Goal: Information Seeking & Learning: Learn about a topic

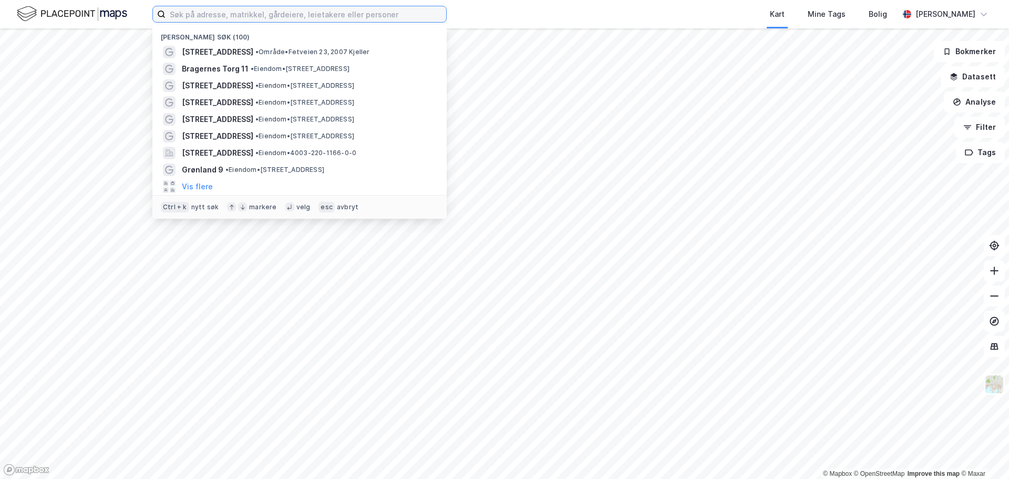
click at [214, 15] on input at bounding box center [305, 14] width 281 height 16
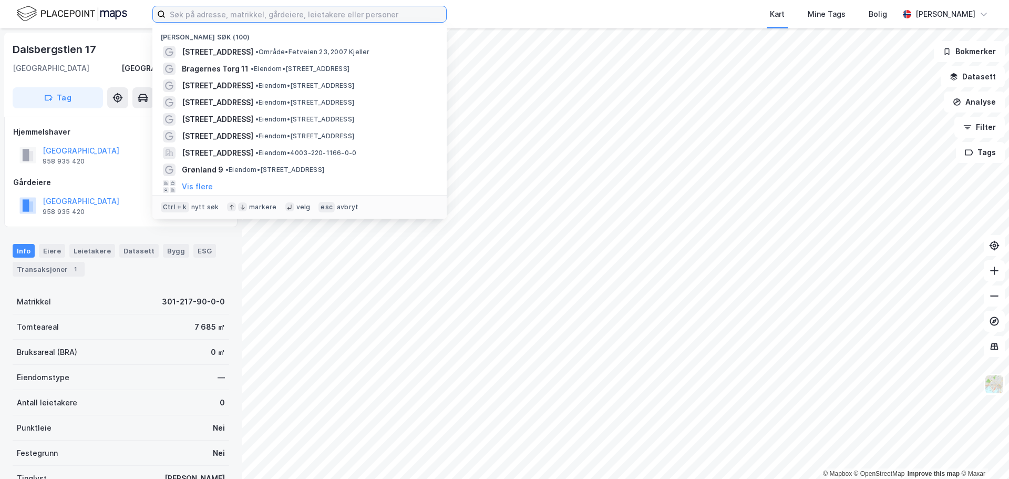
click at [275, 14] on input at bounding box center [305, 14] width 281 height 16
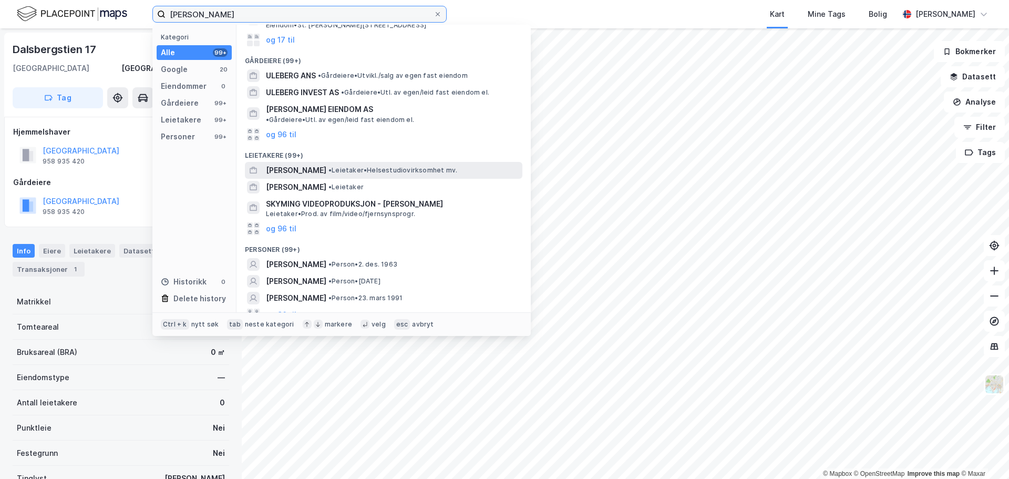
scroll to position [82, 0]
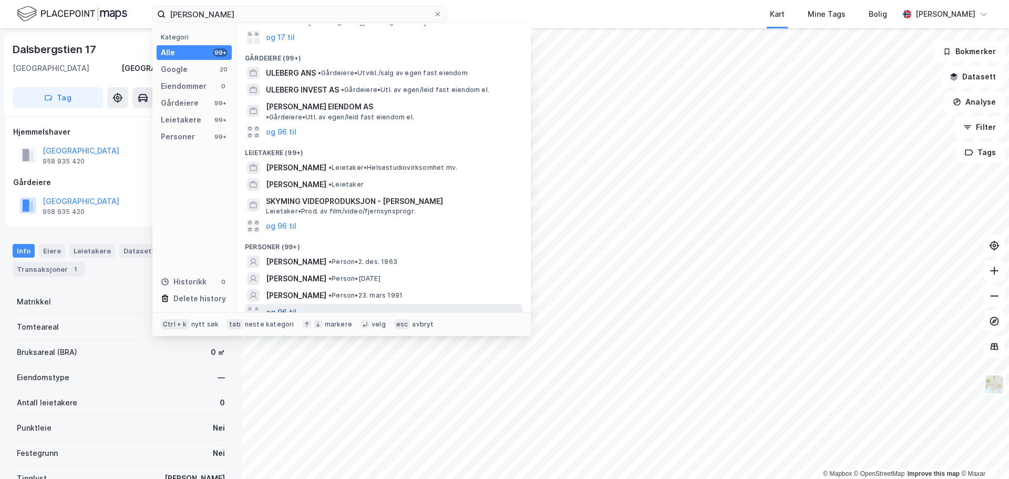
click at [272, 307] on button "og 96 til" at bounding box center [281, 312] width 30 height 13
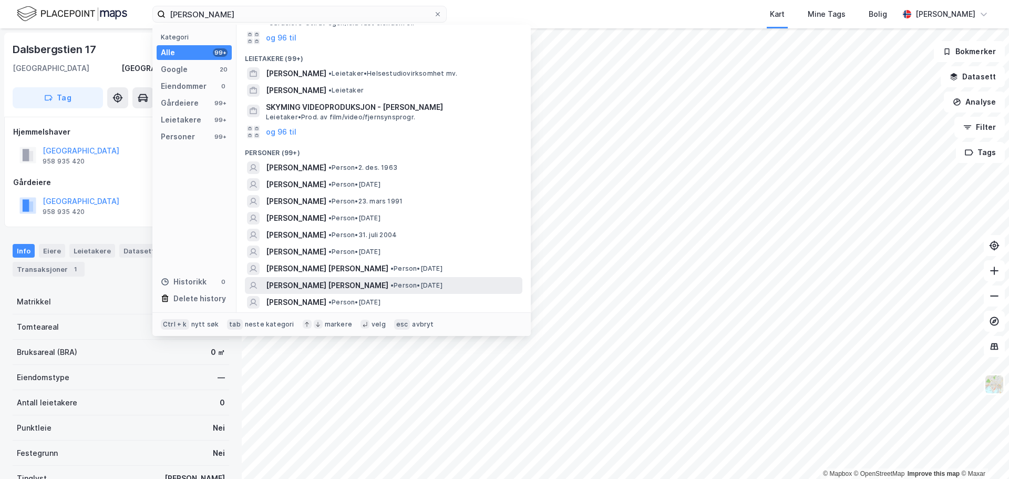
scroll to position [187, 0]
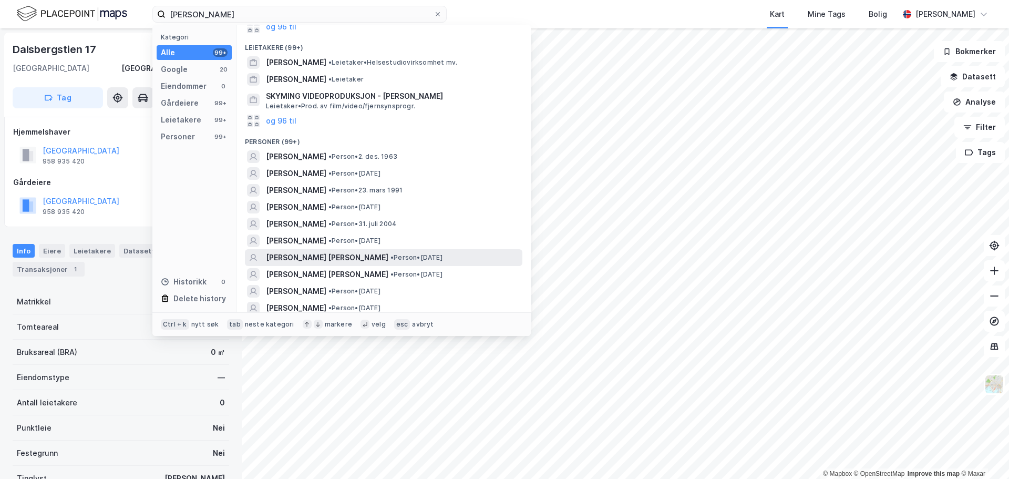
click at [377, 254] on div "LARS ULLEBERG JENSEN • Person • 30. jan. 1983" at bounding box center [393, 257] width 254 height 13
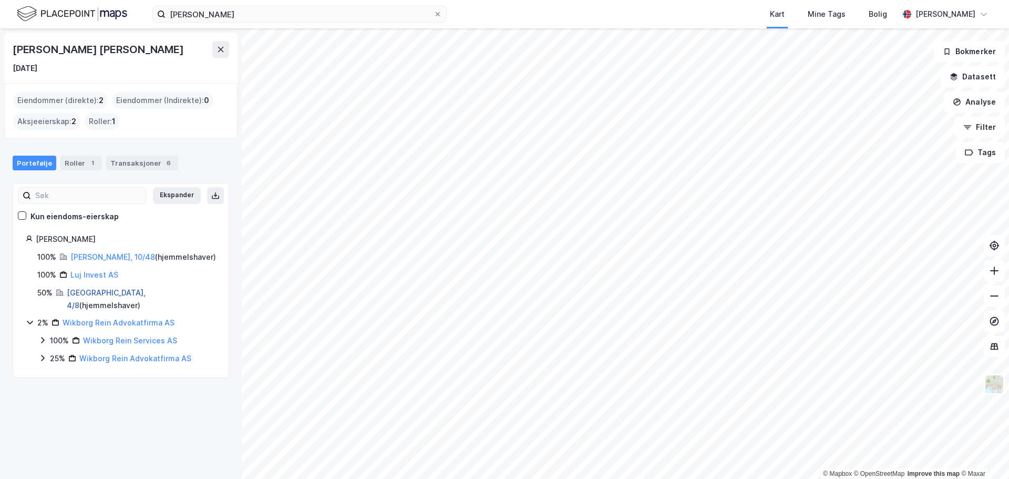
click at [75, 295] on link "[GEOGRAPHIC_DATA], 4/8" at bounding box center [106, 299] width 79 height 22
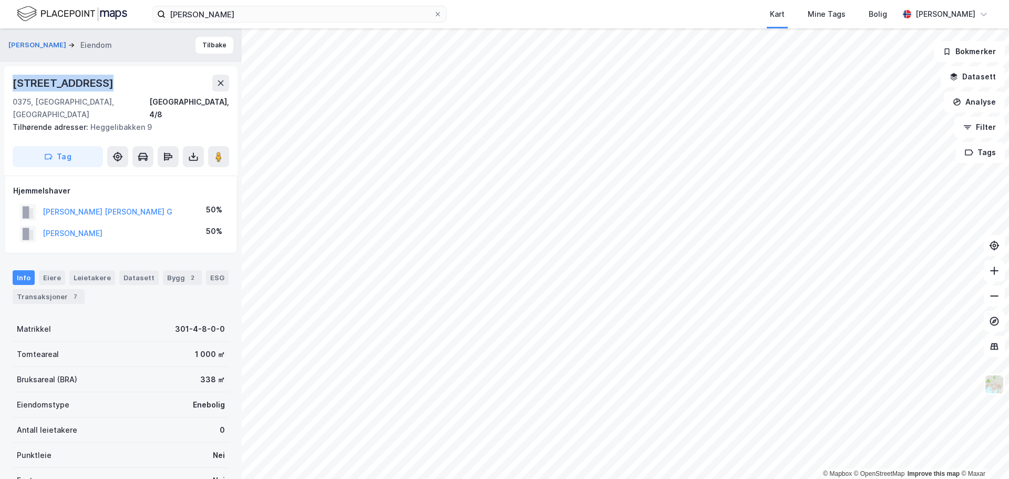
drag, startPoint x: 101, startPoint y: 84, endPoint x: 10, endPoint y: 82, distance: 90.9
click at [10, 82] on div "Heggeliveien 45b 0375, Oslo, Oslo Oslo, 4/8 Tilhørende adresser: Heggelibakken …" at bounding box center [120, 120] width 233 height 109
copy div "[STREET_ADDRESS]"
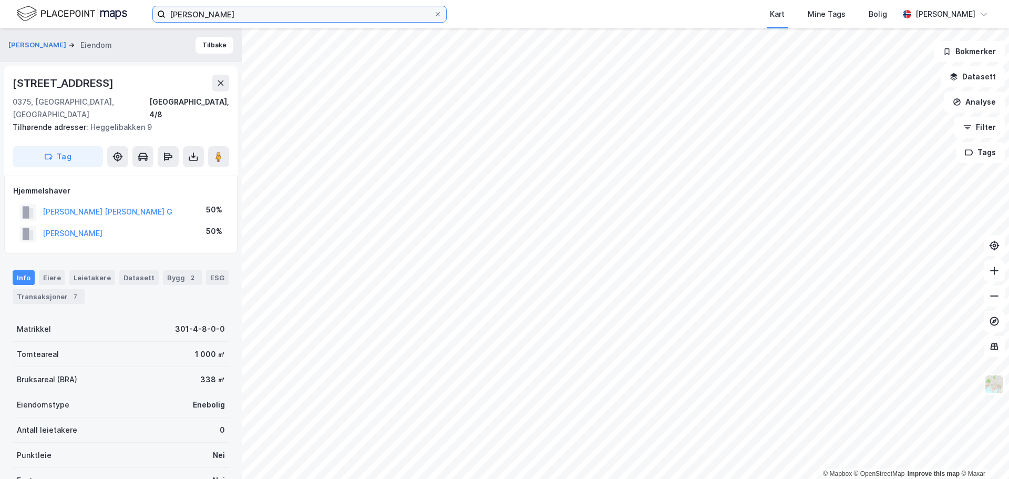
click at [326, 6] on input "lars ulleberg" at bounding box center [299, 14] width 268 height 16
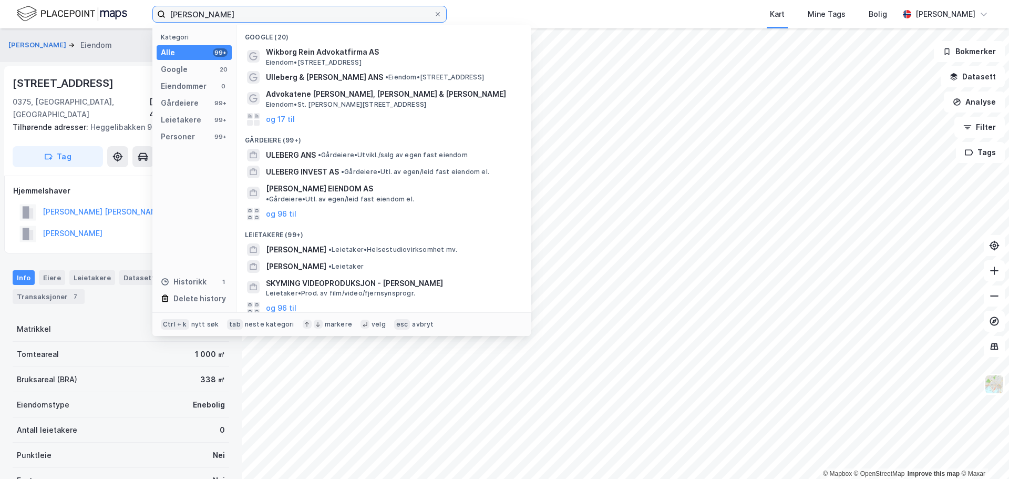
click at [326, 6] on input "lars ulleberg" at bounding box center [299, 14] width 268 height 16
paste input "[STREET_ADDRESS]"
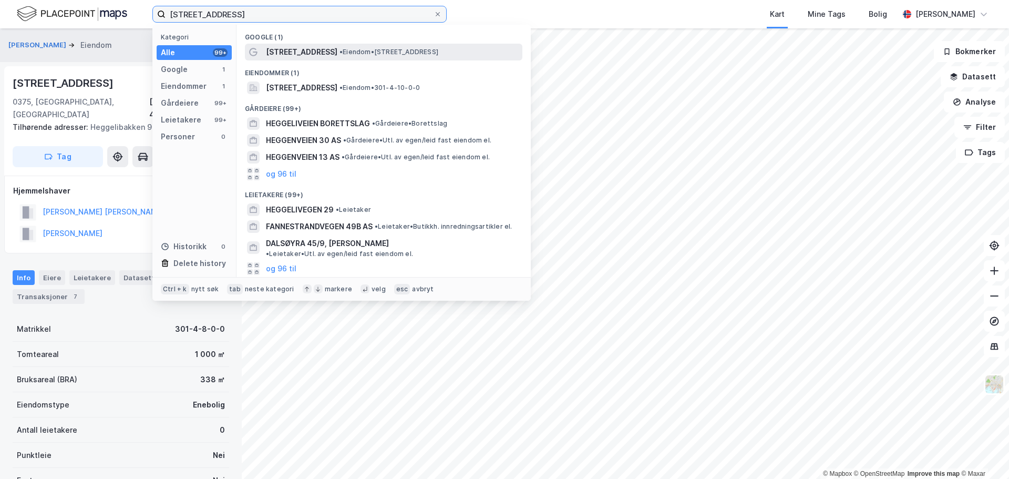
type input "[STREET_ADDRESS]"
click at [350, 51] on span "• Eiendom • Heggeliveien 45B, 0375 Oslo" at bounding box center [388, 52] width 99 height 8
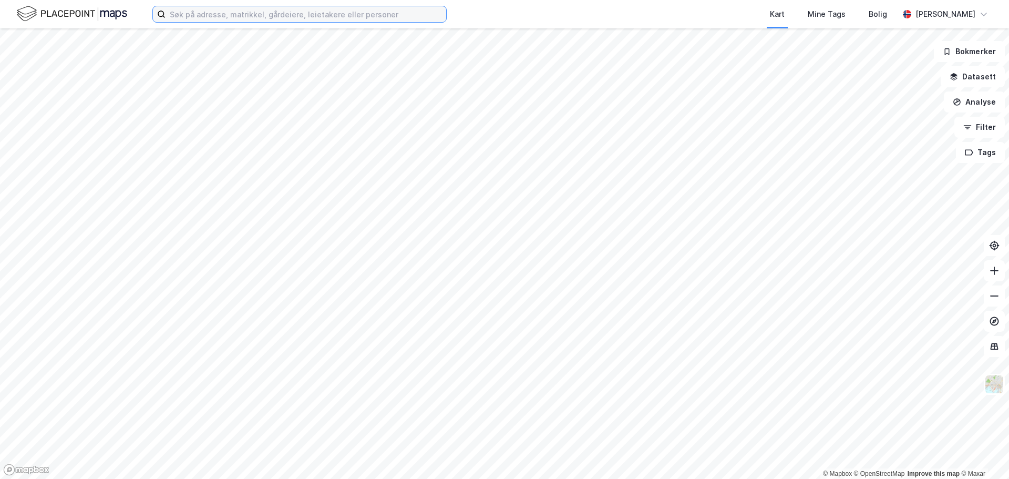
click at [234, 16] on input at bounding box center [305, 14] width 281 height 16
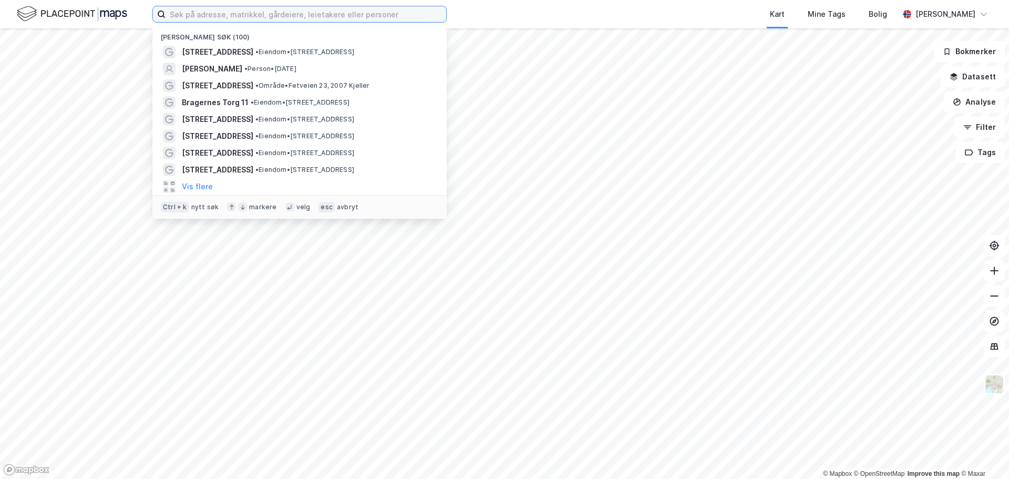
paste input "[STREET_ADDRESS]"
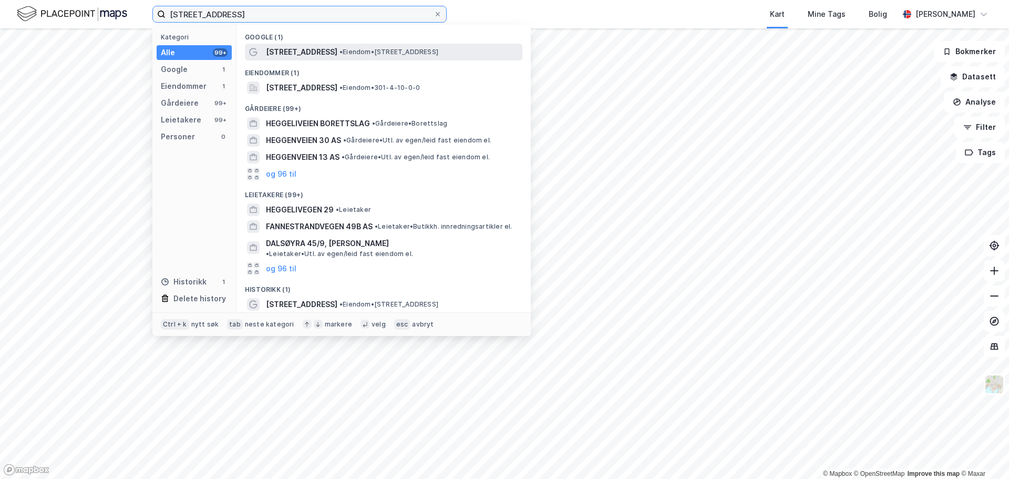
type input "[STREET_ADDRESS]"
click at [316, 49] on span "[STREET_ADDRESS]" at bounding box center [301, 52] width 71 height 13
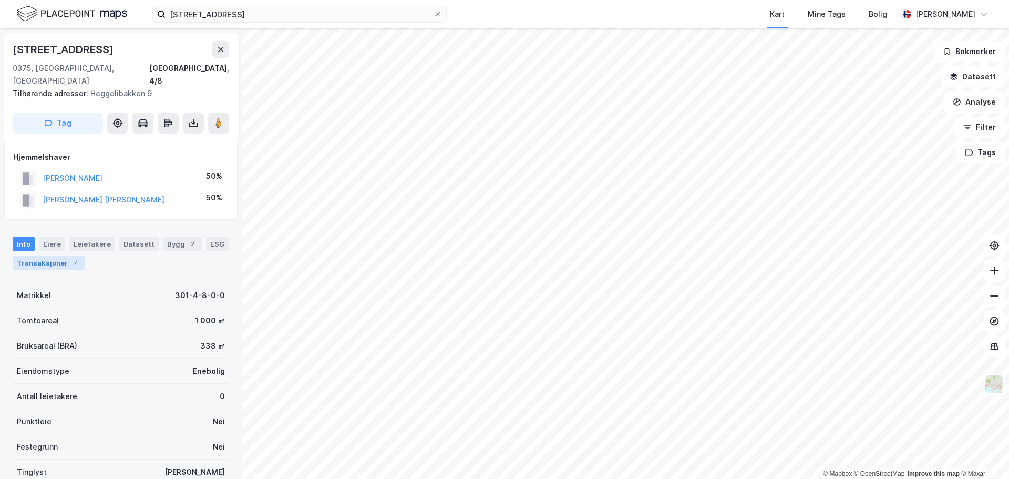
click at [60, 255] on div "Transaksjoner 7" at bounding box center [49, 262] width 72 height 15
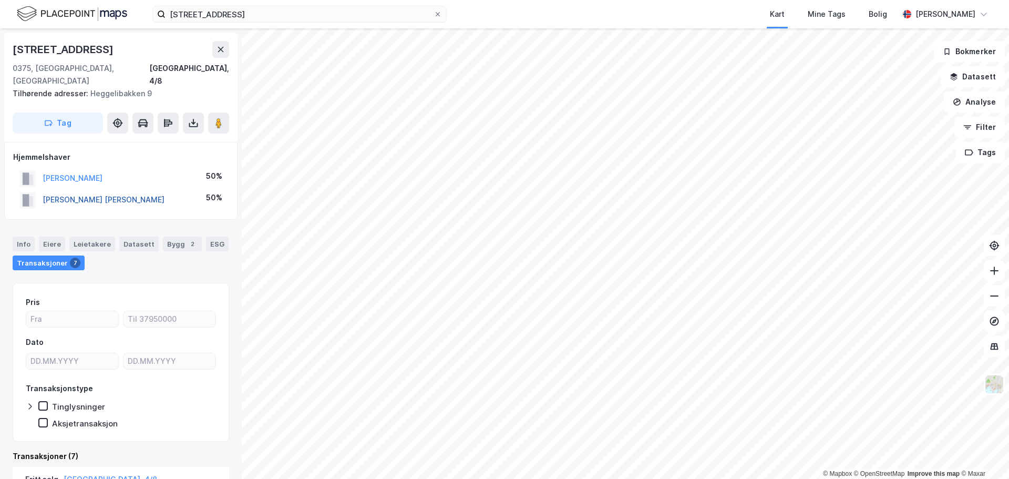
click at [0, 0] on button "[PERSON_NAME] [PERSON_NAME]" at bounding box center [0, 0] width 0 height 0
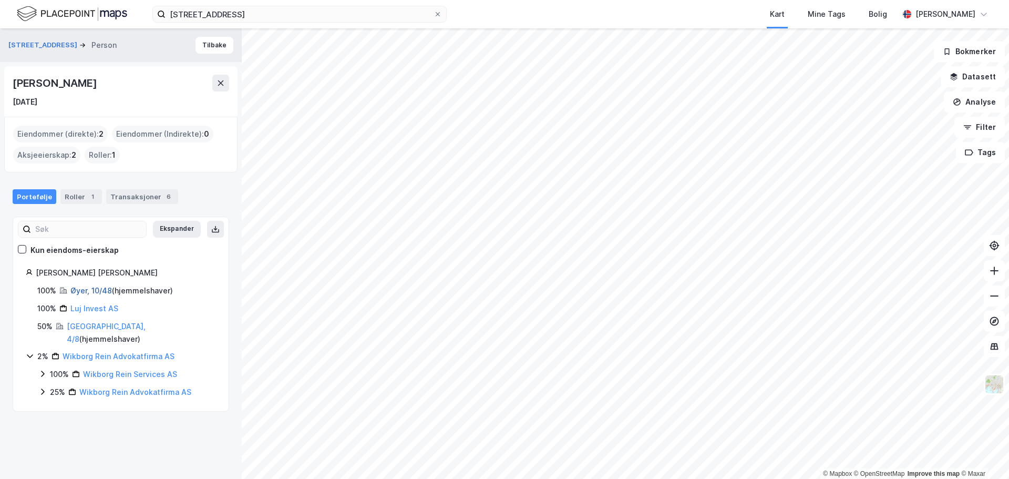
click at [88, 293] on link "Øyer, 10/48" at bounding box center [90, 290] width 41 height 9
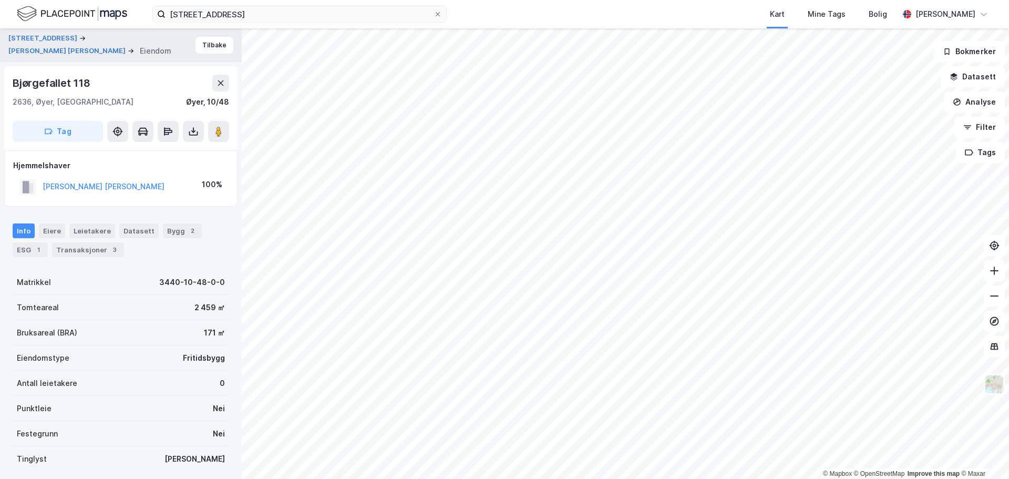
scroll to position [4, 0]
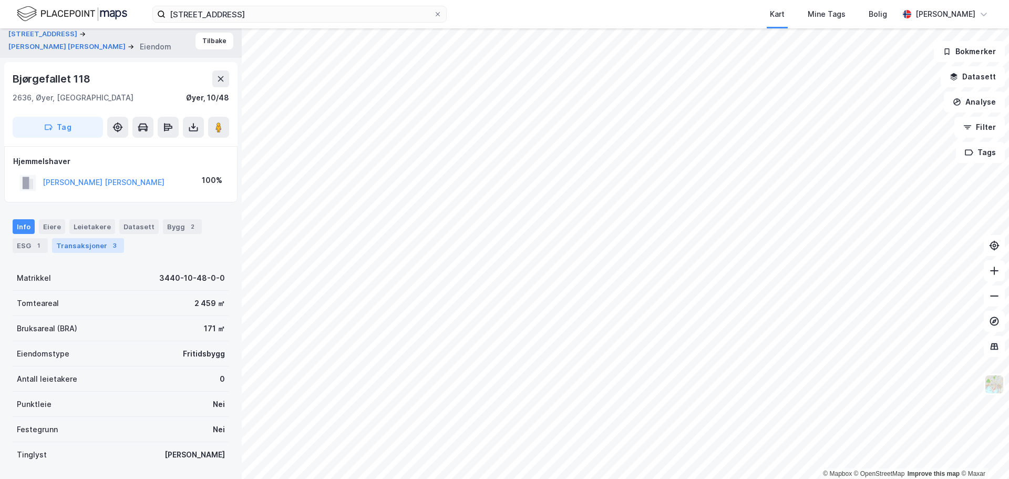
click at [110, 246] on div "3" at bounding box center [114, 245] width 11 height 11
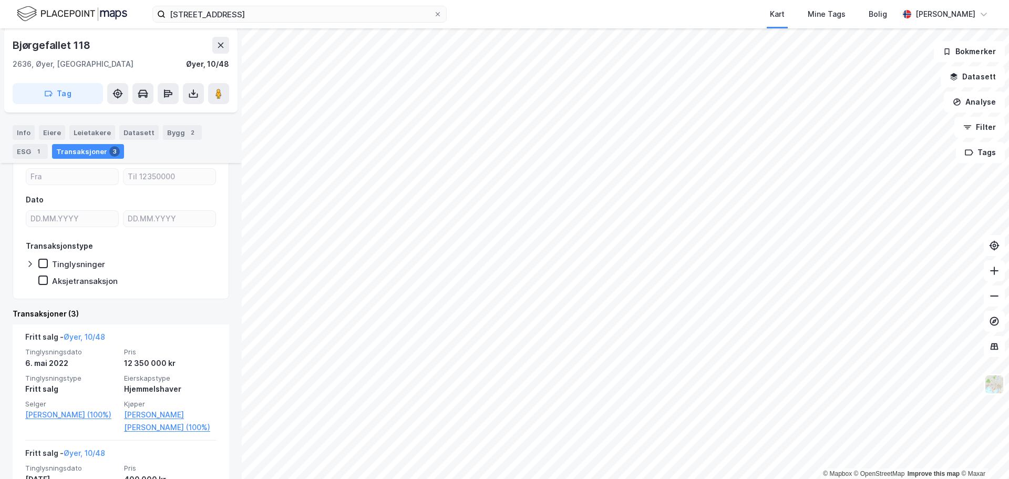
scroll to position [158, 0]
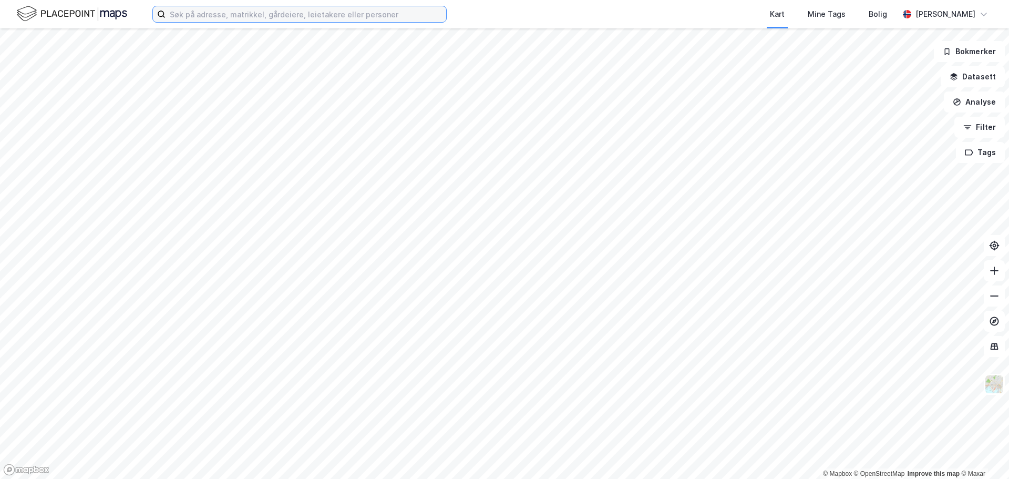
click at [184, 14] on input at bounding box center [305, 14] width 281 height 16
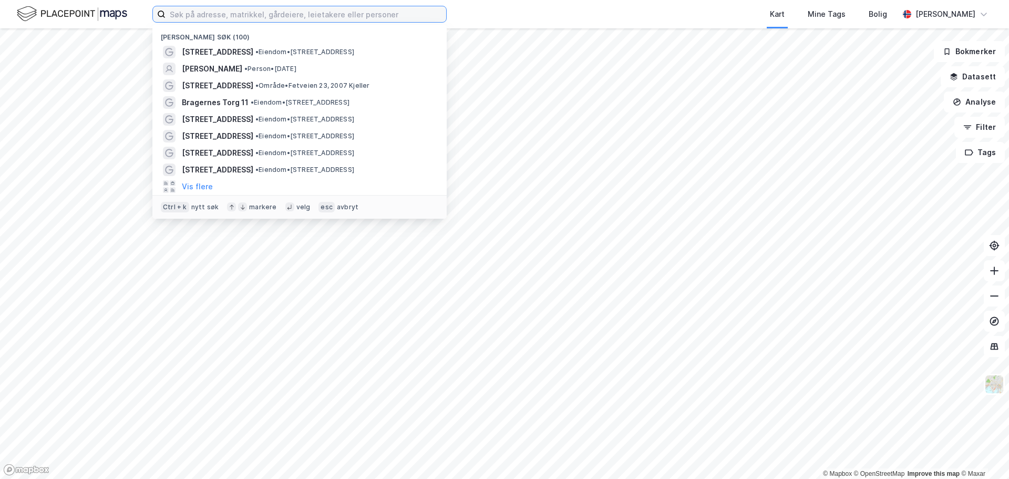
paste input "[STREET_ADDRESS]"
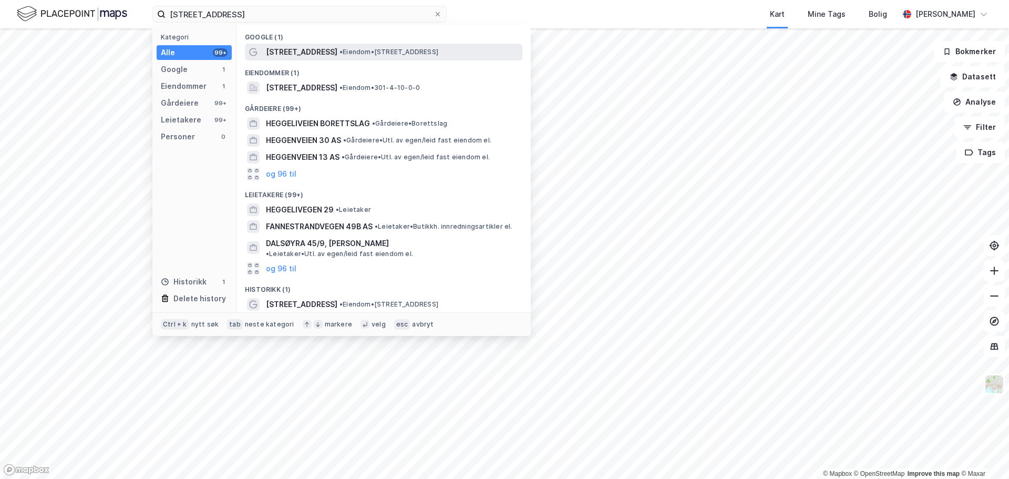
click at [355, 52] on span "• Eiendom • [STREET_ADDRESS]" at bounding box center [388, 52] width 99 height 8
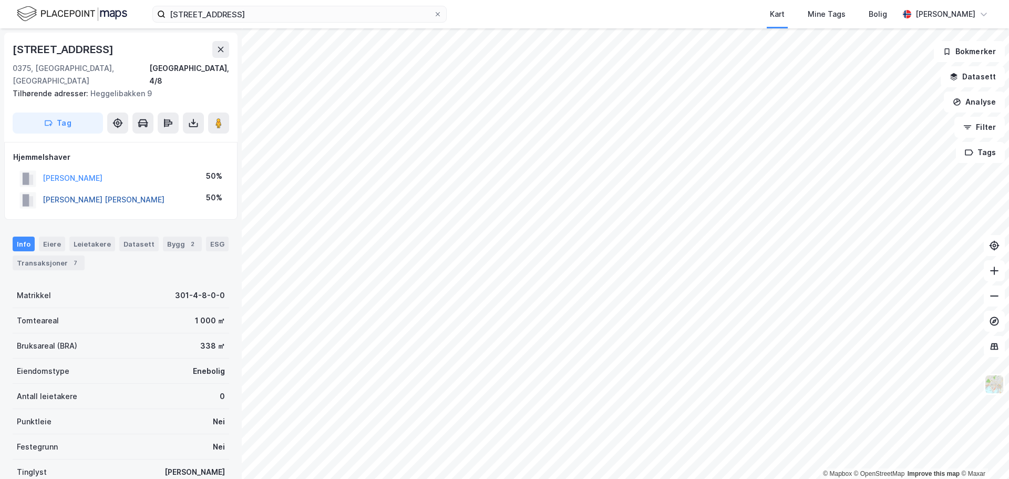
click at [0, 0] on button "[PERSON_NAME] [PERSON_NAME]" at bounding box center [0, 0] width 0 height 0
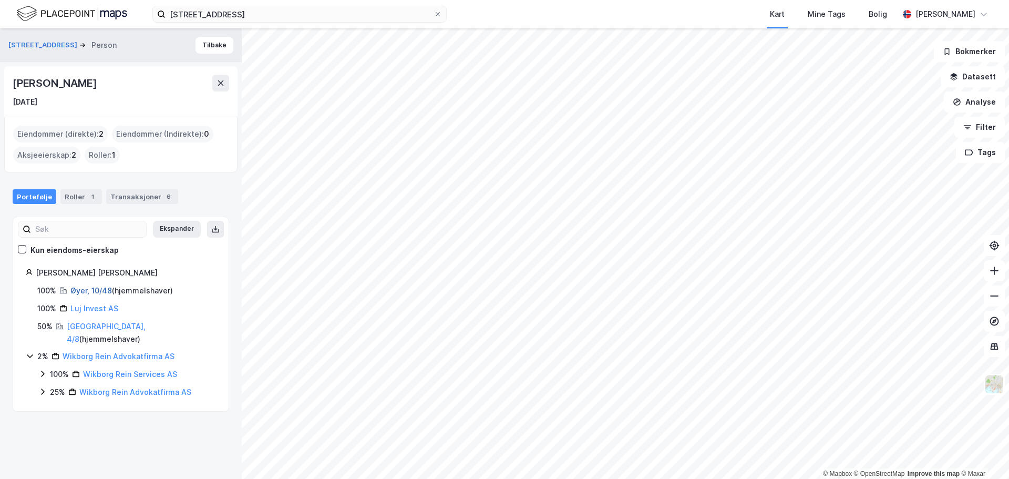
click at [81, 290] on link "Øyer, 10/48" at bounding box center [90, 290] width 41 height 9
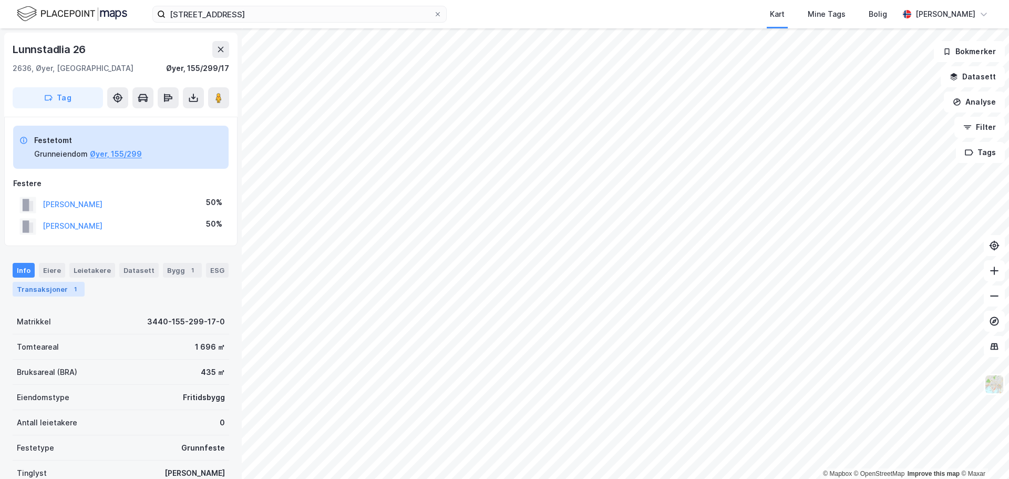
click at [43, 289] on div "Transaksjoner 1" at bounding box center [49, 289] width 72 height 15
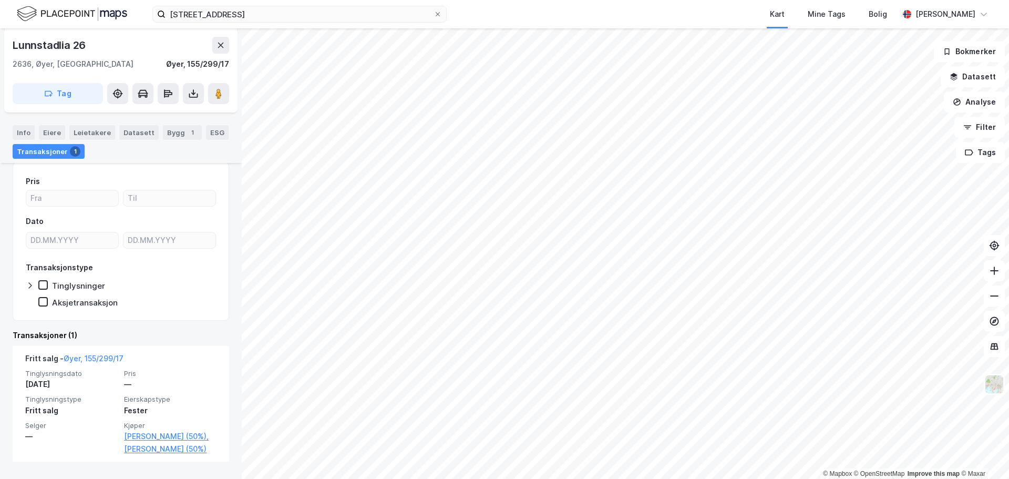
scroll to position [155, 0]
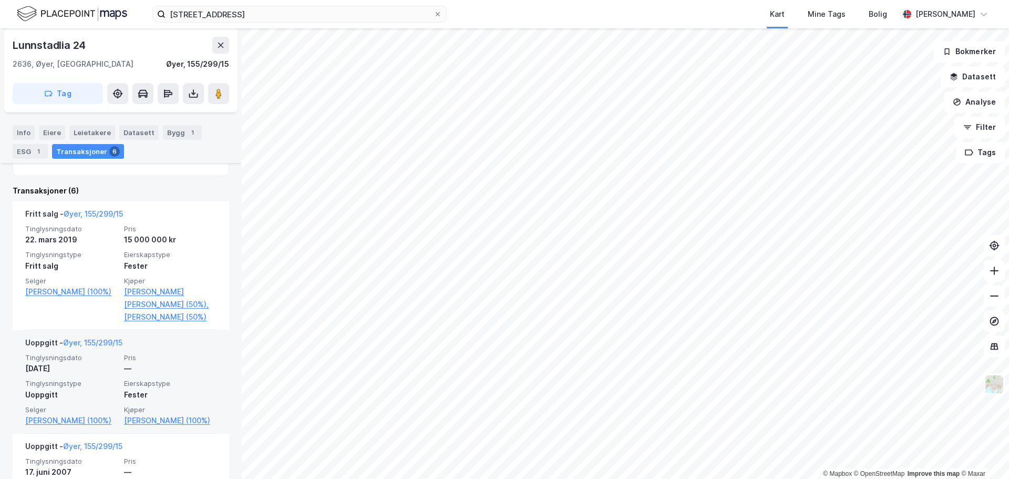
scroll to position [289, 0]
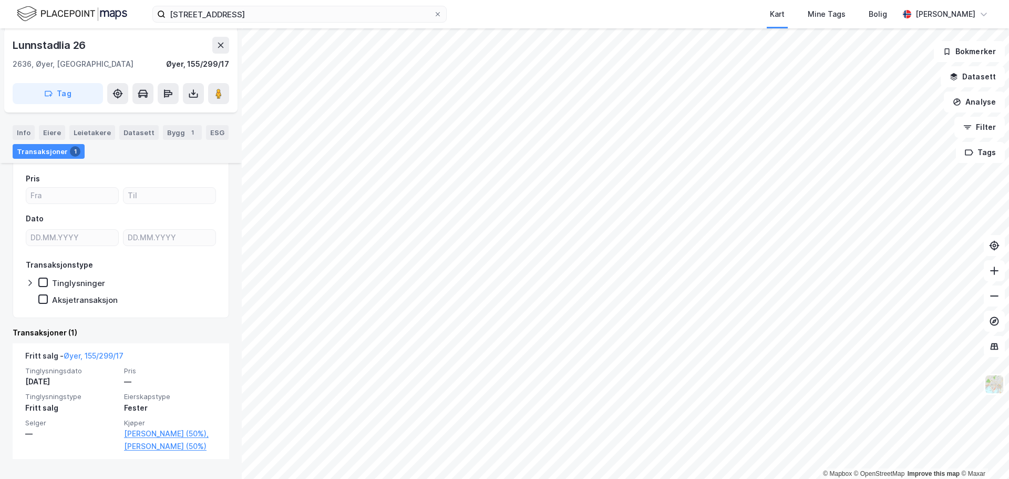
scroll to position [155, 0]
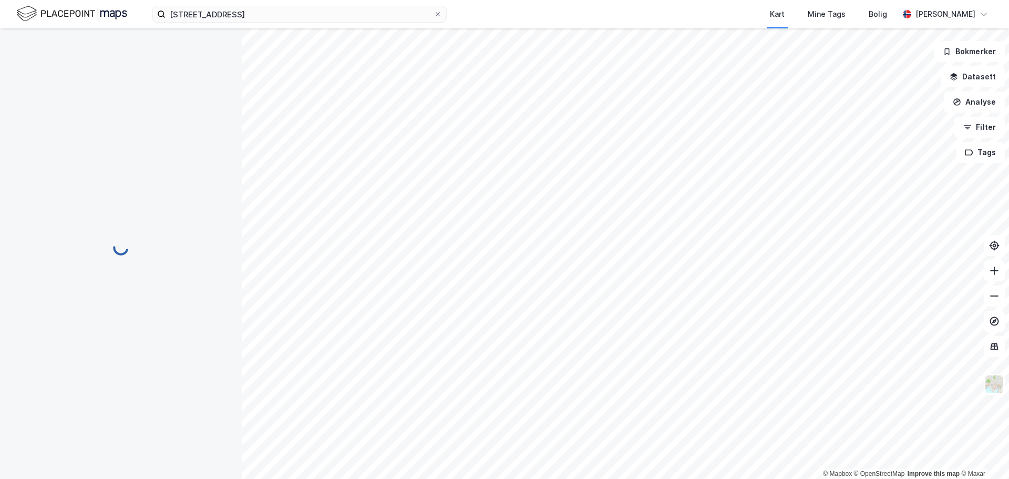
scroll to position [27, 0]
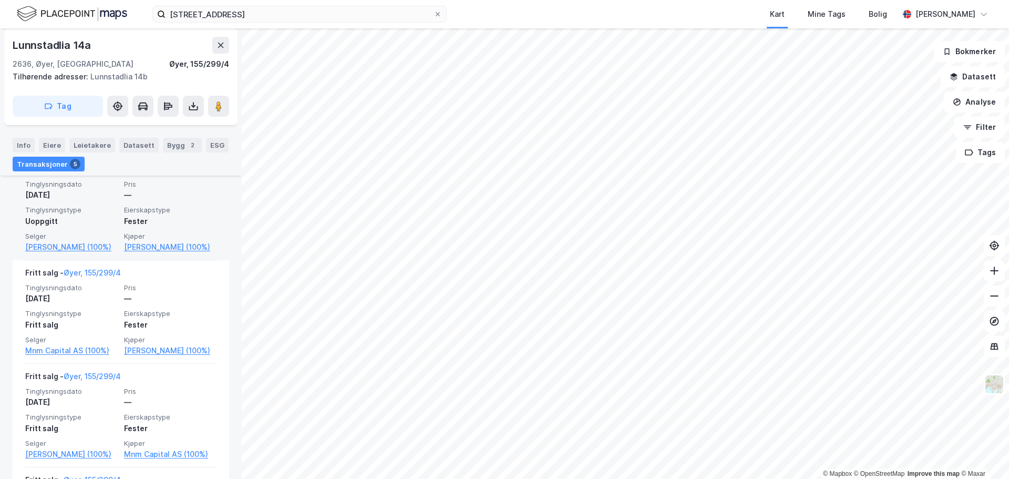
scroll to position [428, 0]
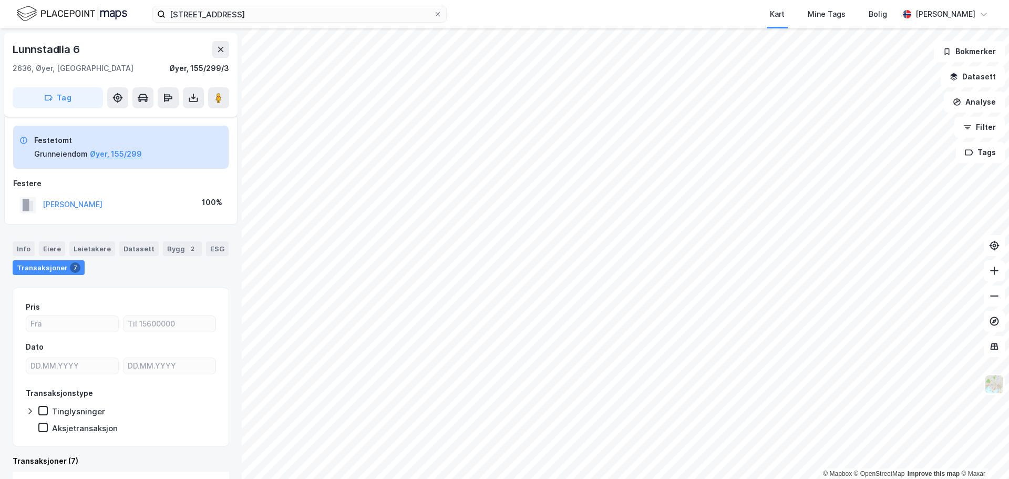
scroll to position [5, 0]
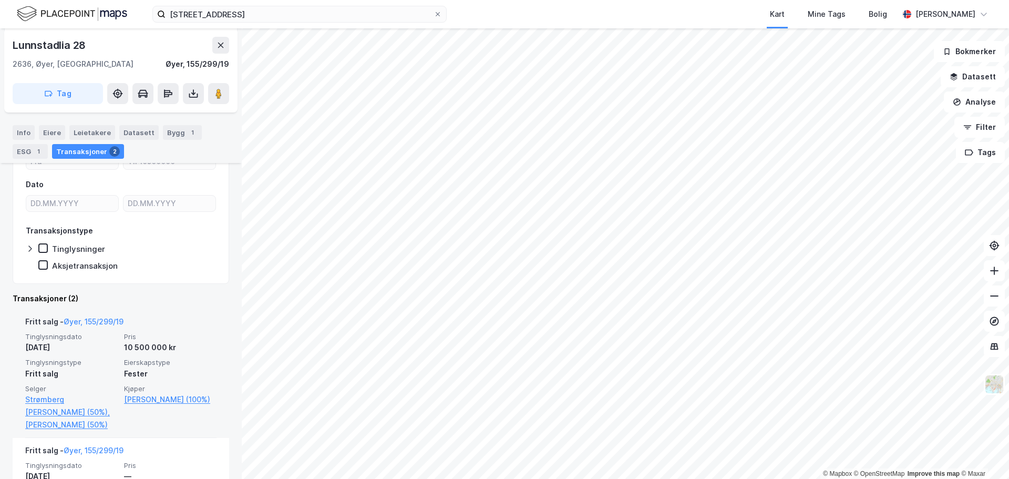
scroll to position [163, 0]
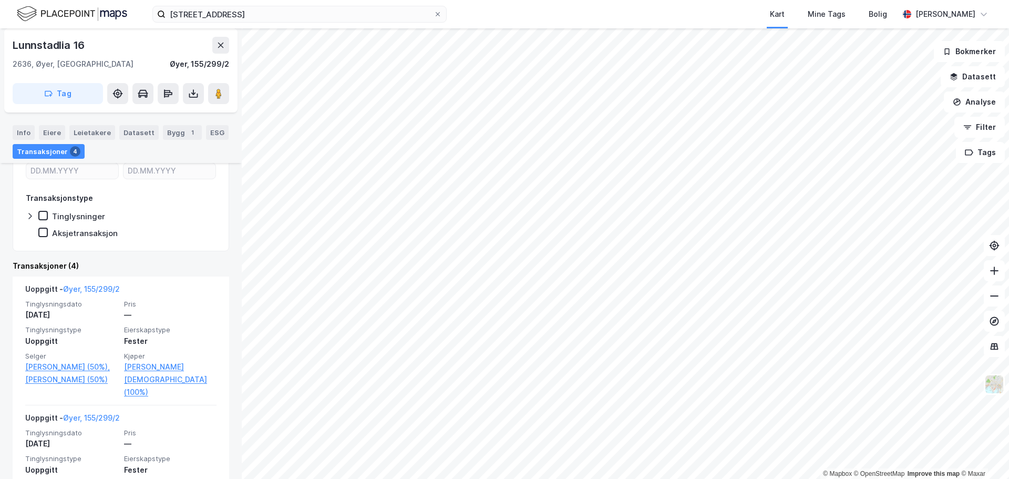
scroll to position [215, 0]
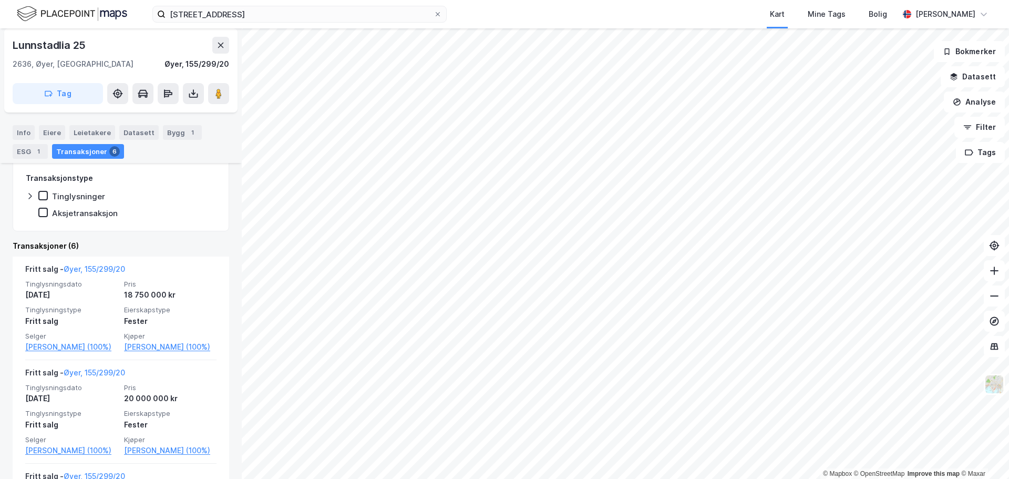
scroll to position [215, 0]
click at [199, 14] on input "[STREET_ADDRESS]" at bounding box center [299, 14] width 268 height 16
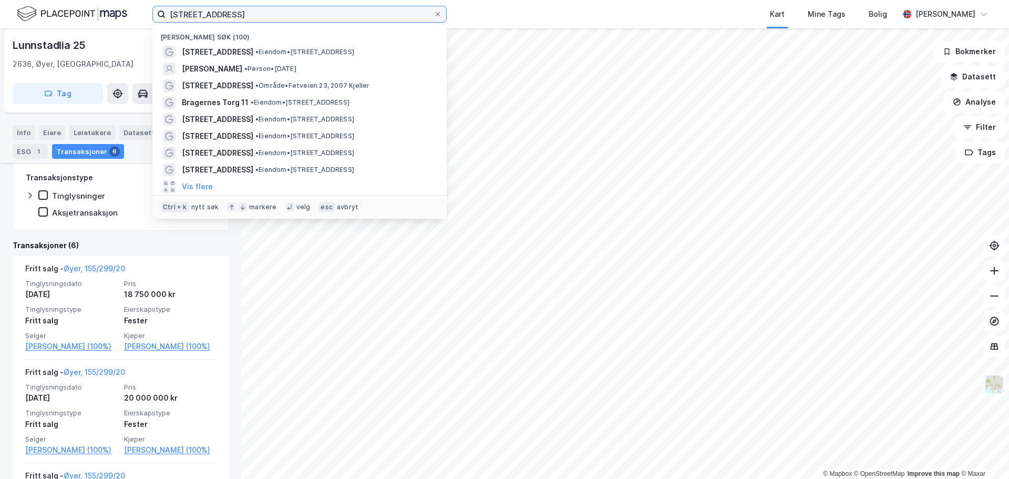
click at [199, 14] on input "[STREET_ADDRESS]" at bounding box center [299, 14] width 268 height 16
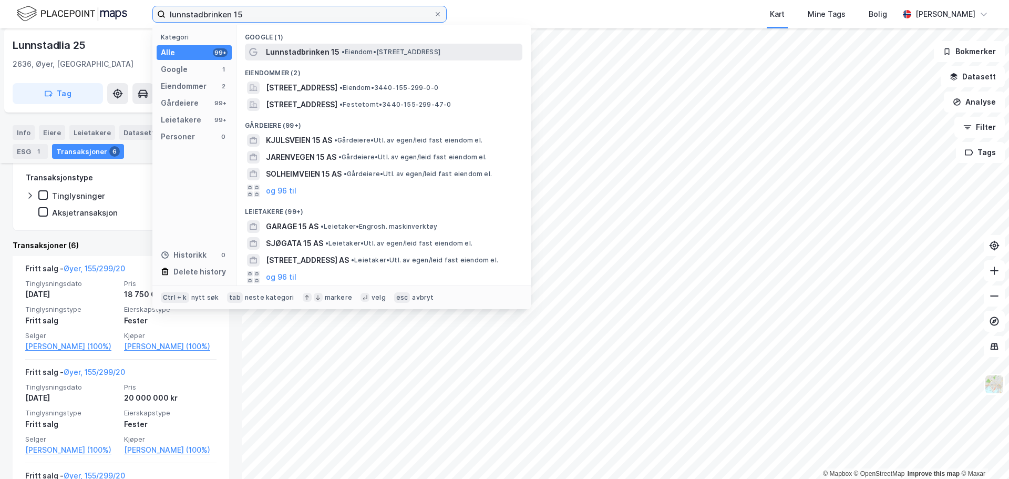
type input "lunnstadbrinken 15"
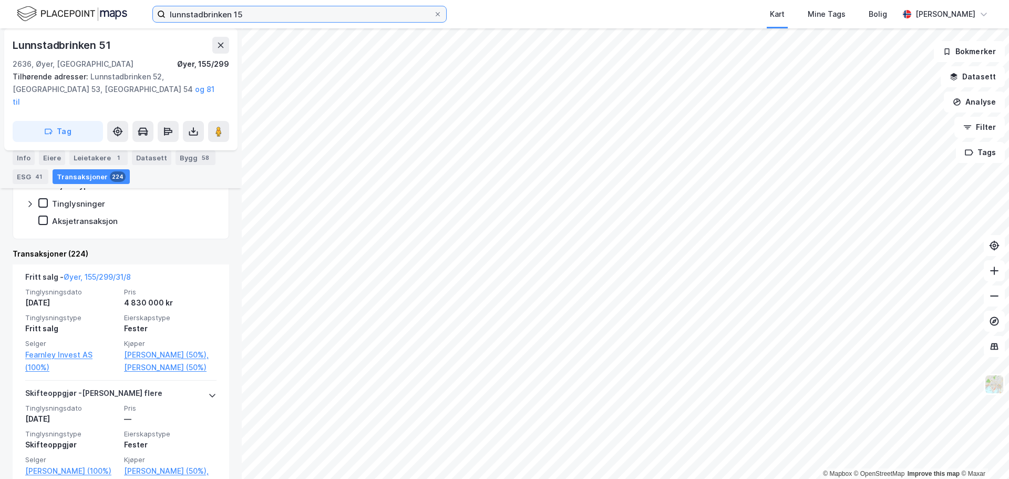
scroll to position [263, 0]
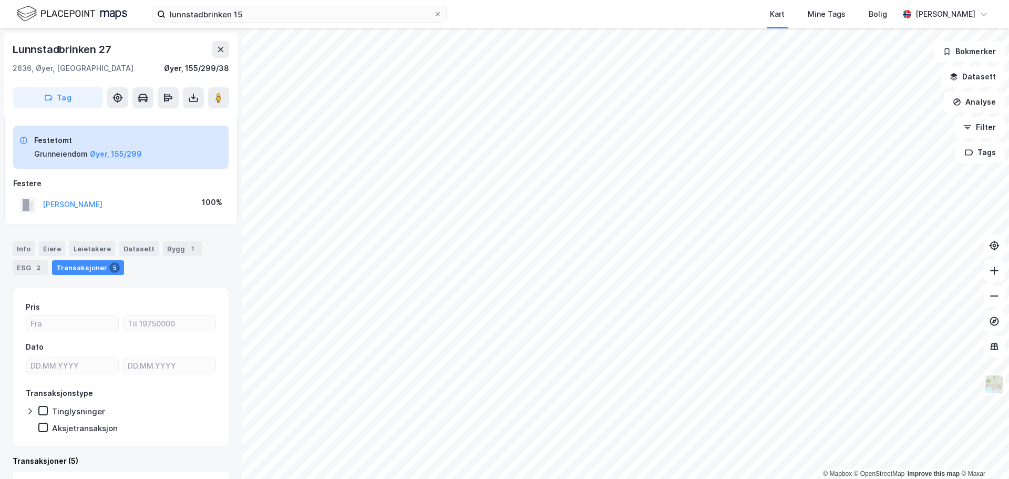
scroll to position [1, 0]
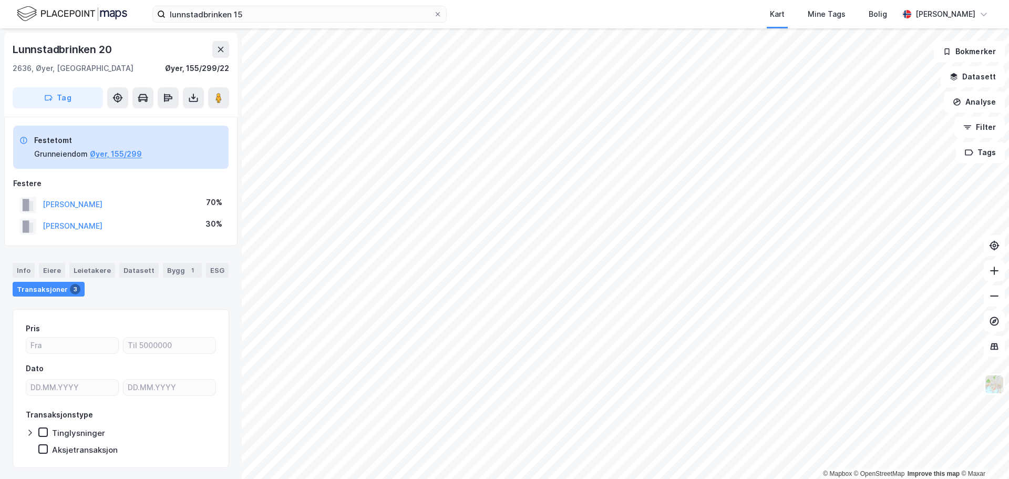
scroll to position [1, 0]
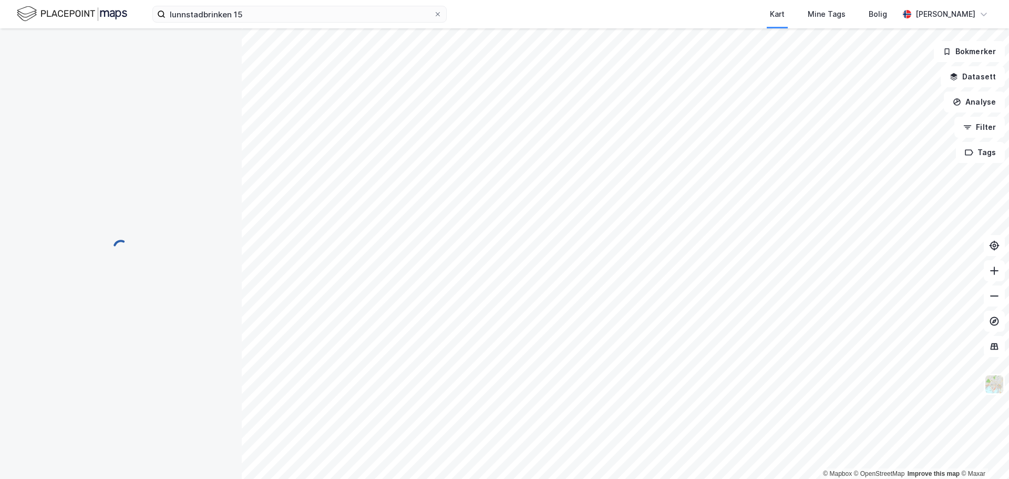
scroll to position [1, 0]
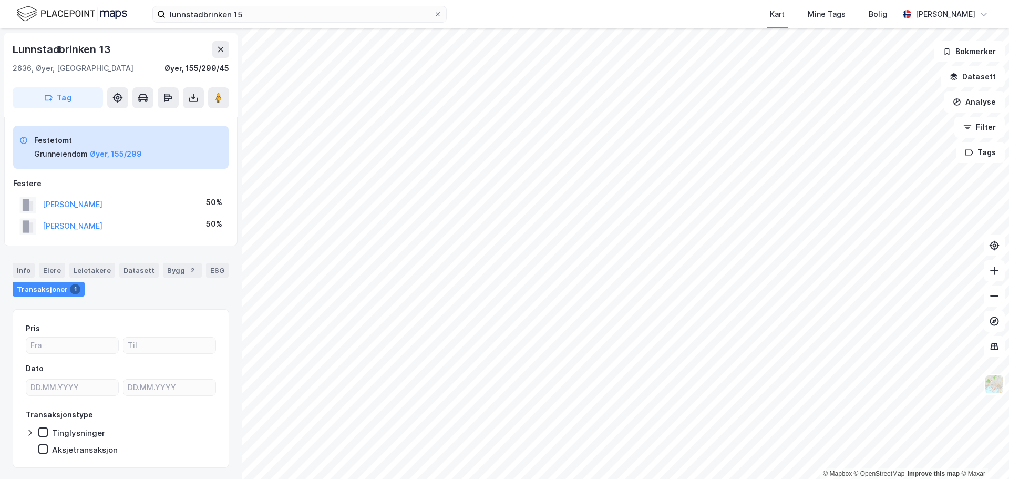
scroll to position [1, 0]
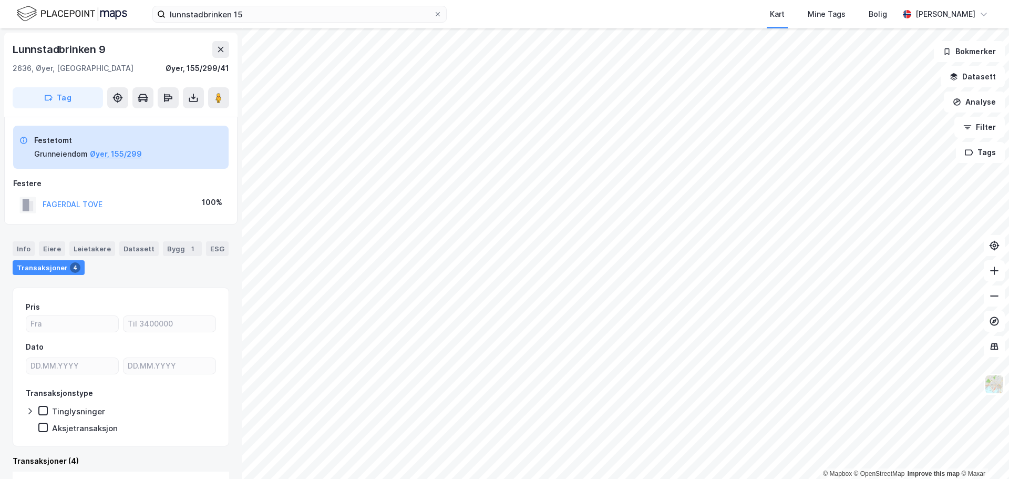
scroll to position [1, 0]
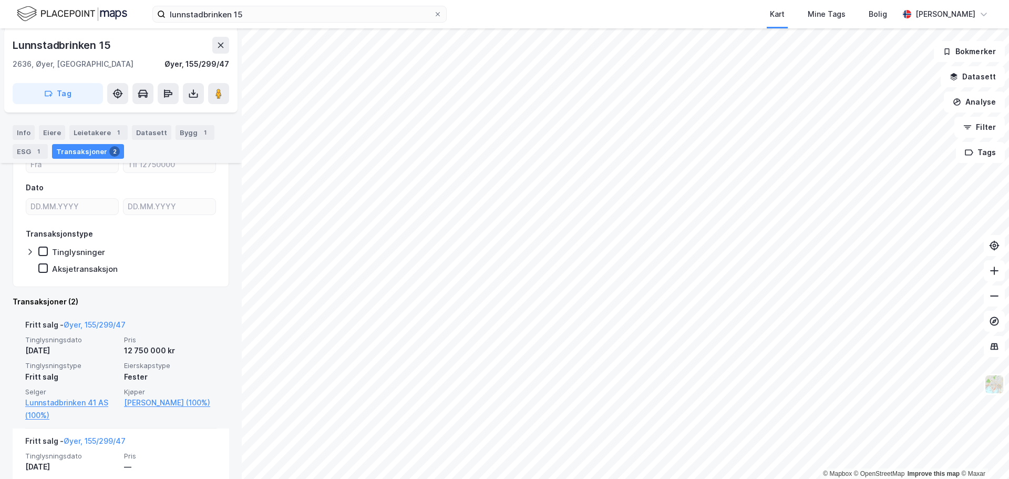
scroll to position [237, 0]
